Goal: Check status: Verify the current state of an ongoing process or item

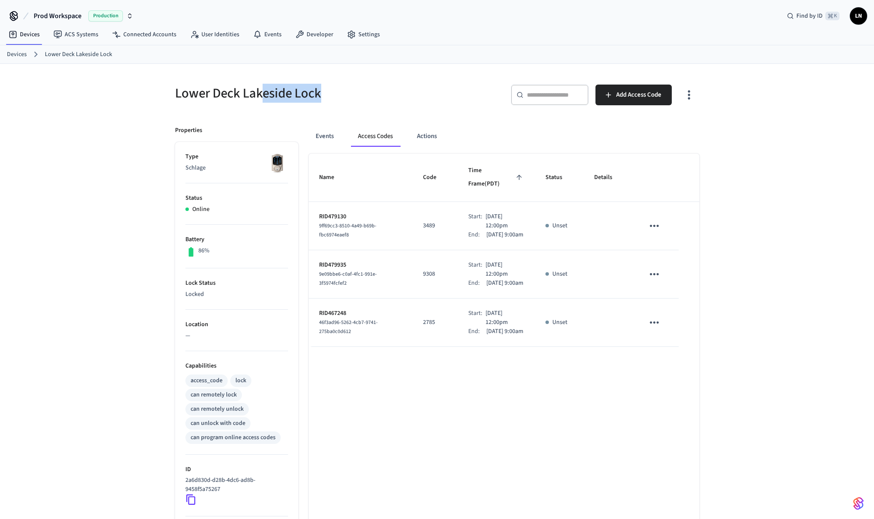
drag, startPoint x: 269, startPoint y: 91, endPoint x: 320, endPoint y: 91, distance: 51.3
click at [320, 91] on h5 "Lower Deck Lakeside Lock" at bounding box center [303, 94] width 257 height 18
click at [247, 91] on h5 "Lower Deck Lakeside Lock" at bounding box center [303, 94] width 257 height 18
drag, startPoint x: 205, startPoint y: 92, endPoint x: 308, endPoint y: 92, distance: 102.2
click at [308, 92] on h5 "Lower Deck Lakeside Lock" at bounding box center [303, 94] width 257 height 18
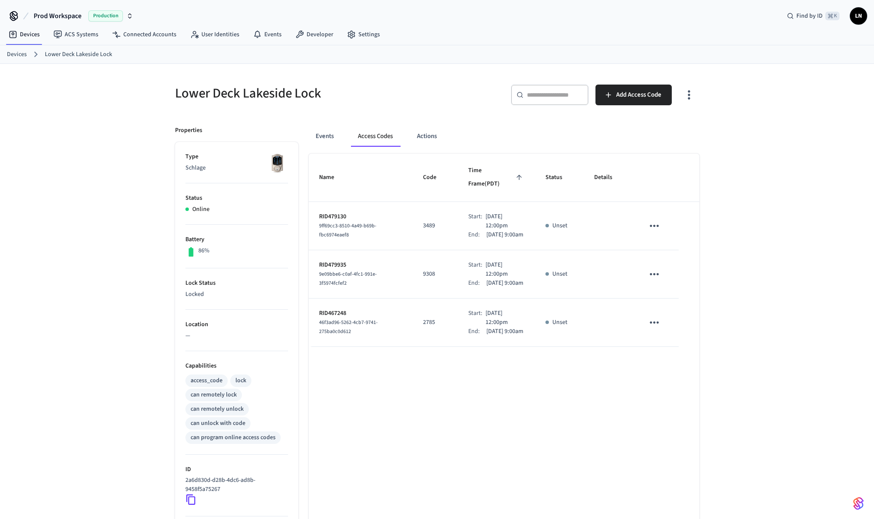
click at [314, 95] on h5 "Lower Deck Lakeside Lock" at bounding box center [303, 94] width 257 height 18
click at [423, 136] on button "Actions" at bounding box center [427, 136] width 34 height 21
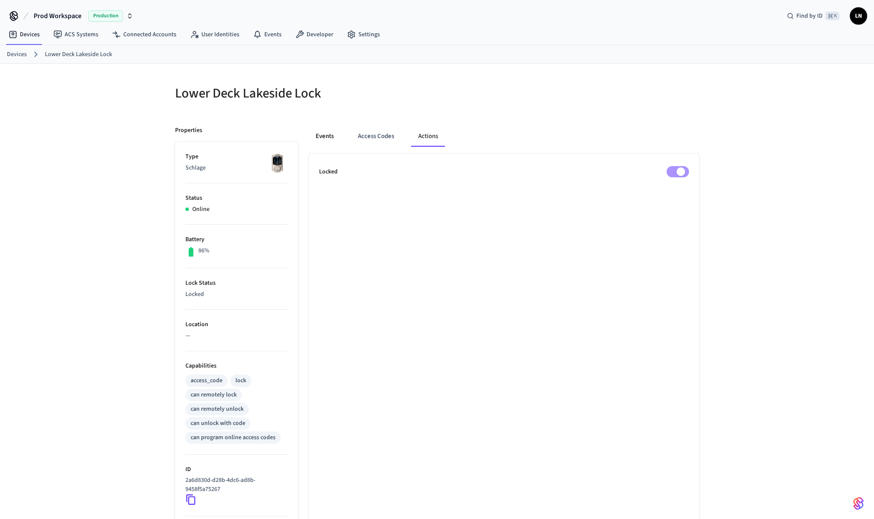
click at [332, 136] on button "Events" at bounding box center [325, 136] width 32 height 21
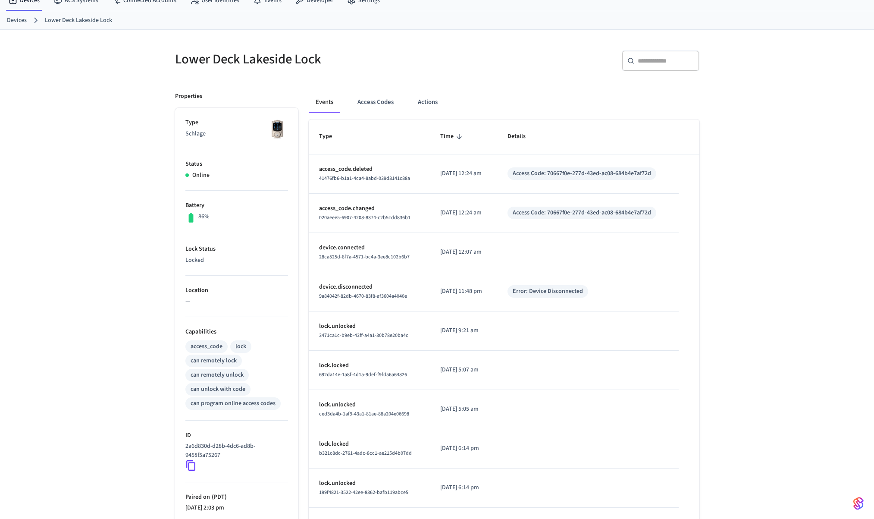
scroll to position [41, 0]
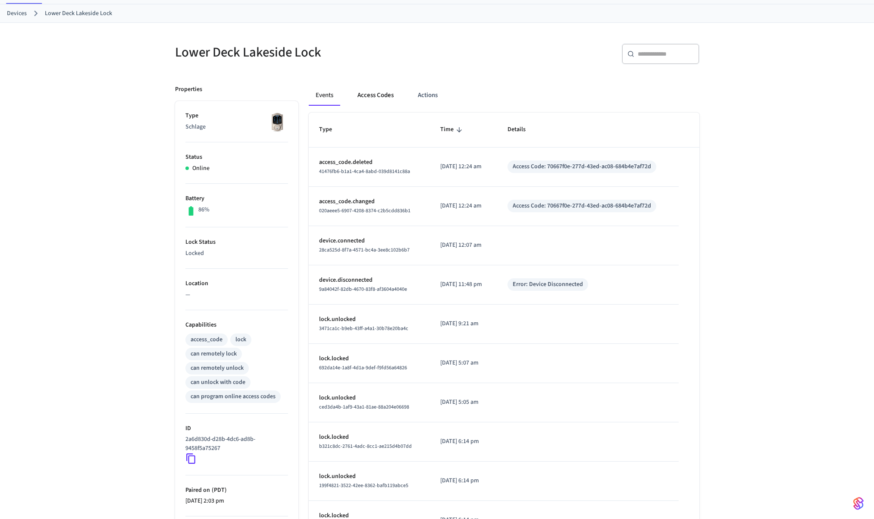
click at [375, 96] on button "Access Codes" at bounding box center [376, 95] width 50 height 21
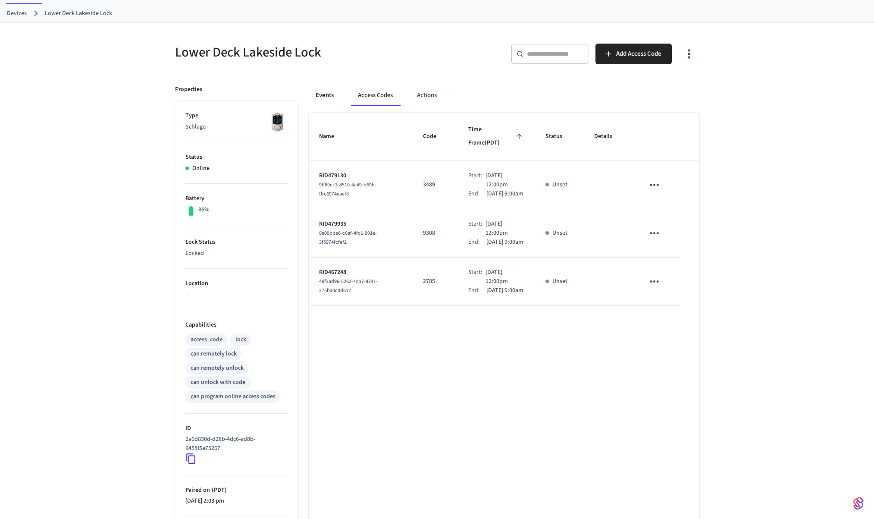
click at [333, 95] on button "Events" at bounding box center [325, 95] width 32 height 21
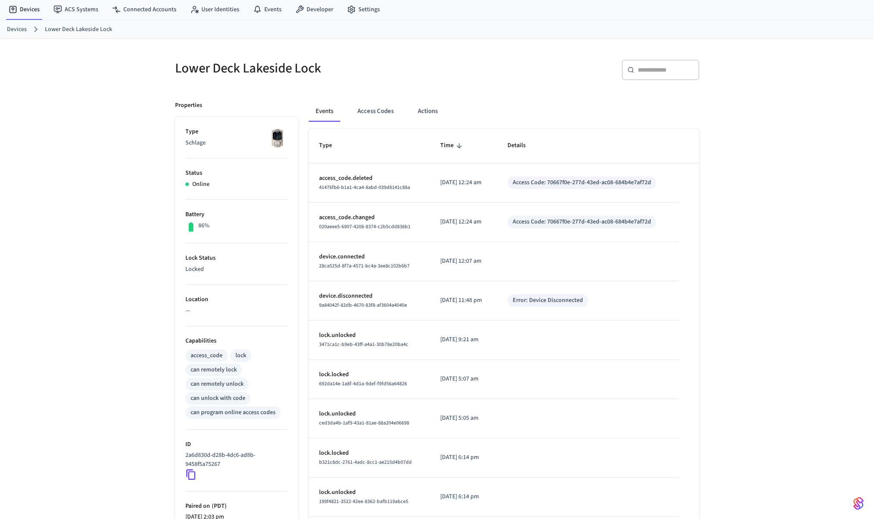
scroll to position [0, 0]
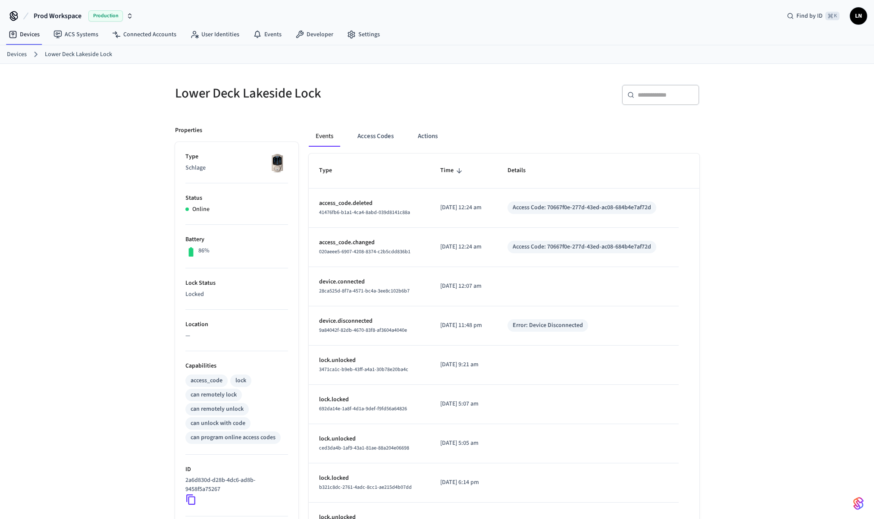
click at [116, 174] on div "Lower Deck Lakeside Lock ​ ​ Properties Type Schlage Status Online Battery 86% …" at bounding box center [437, 352] width 874 height 576
